Goal: Check status: Check status

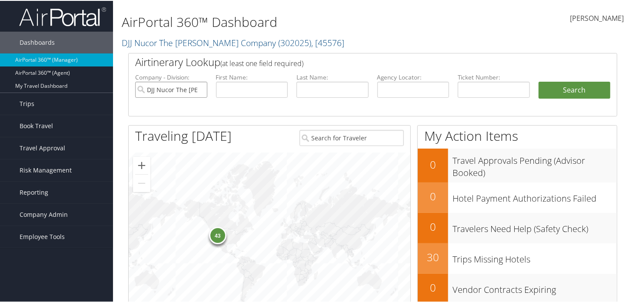
click at [200, 89] on input "DJJ Nucor The [PERSON_NAME] Company" at bounding box center [171, 89] width 72 height 16
click at [421, 95] on input "text" at bounding box center [413, 89] width 72 height 16
paste input "D83QDC"
type input "D83QDC"
click at [604, 83] on button "Search" at bounding box center [575, 89] width 72 height 17
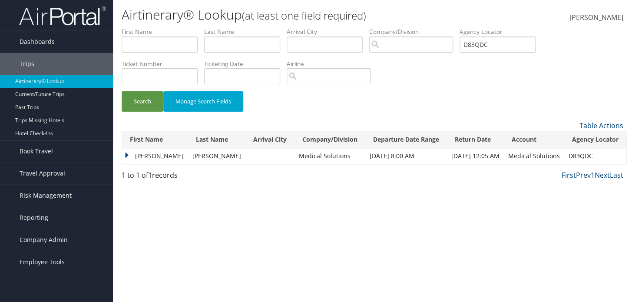
click at [129, 156] on td "BRENT JOSEPH" at bounding box center [155, 156] width 66 height 16
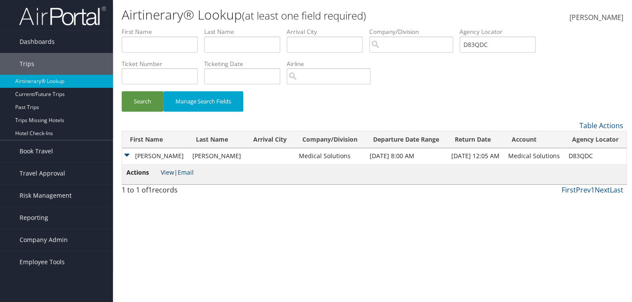
click at [166, 169] on link "View" at bounding box center [167, 172] width 13 height 8
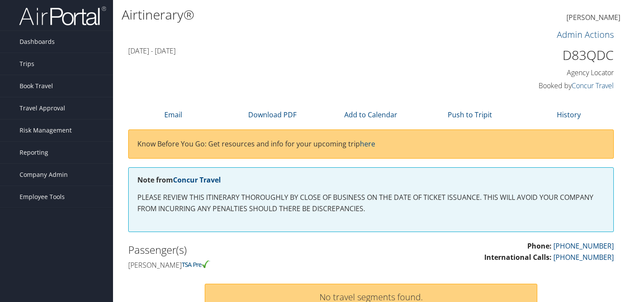
scroll to position [237, 0]
